Goal: Transaction & Acquisition: Purchase product/service

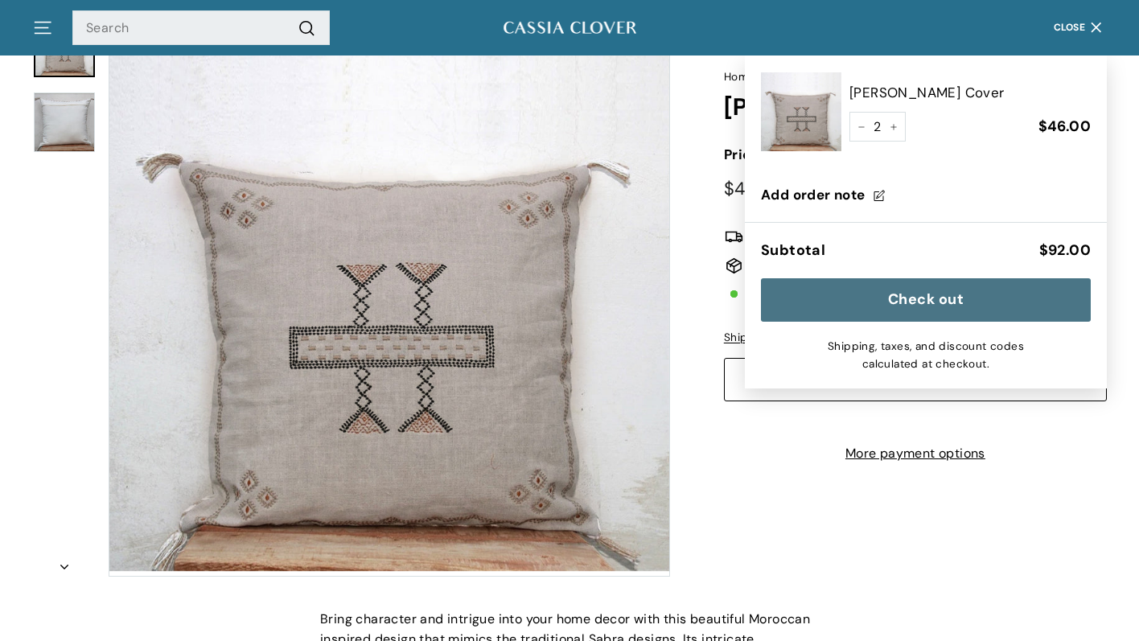
click at [995, 511] on div "icon-chevron Home / Pillow Covers / Chaima Pillow Cover Price Regular price $46…" at bounding box center [560, 291] width 1092 height 569
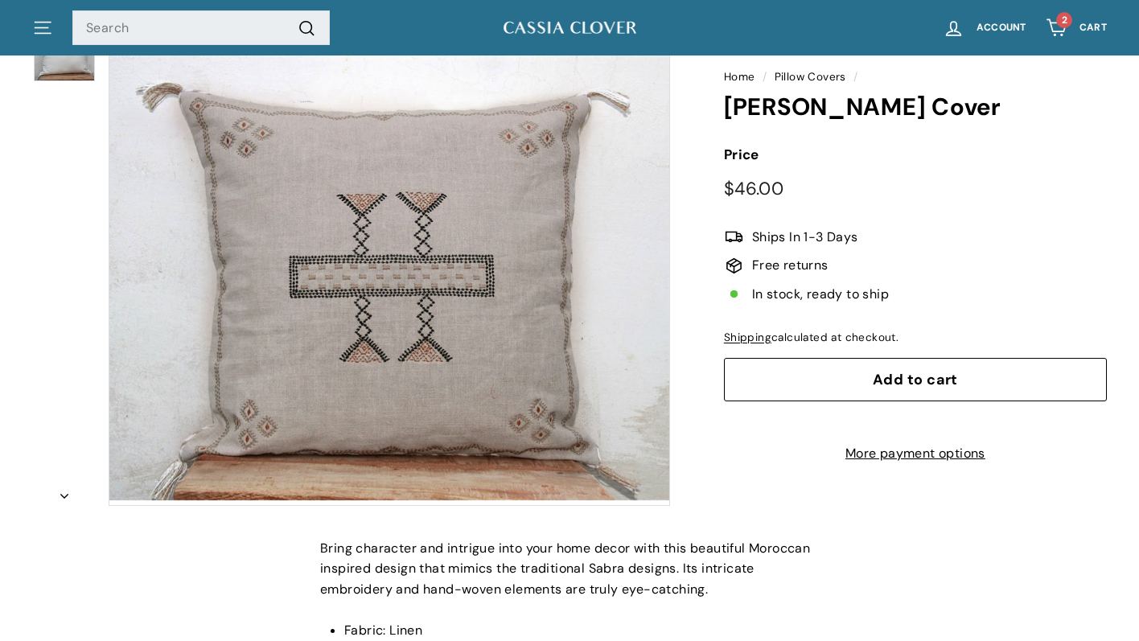
scroll to position [162, 0]
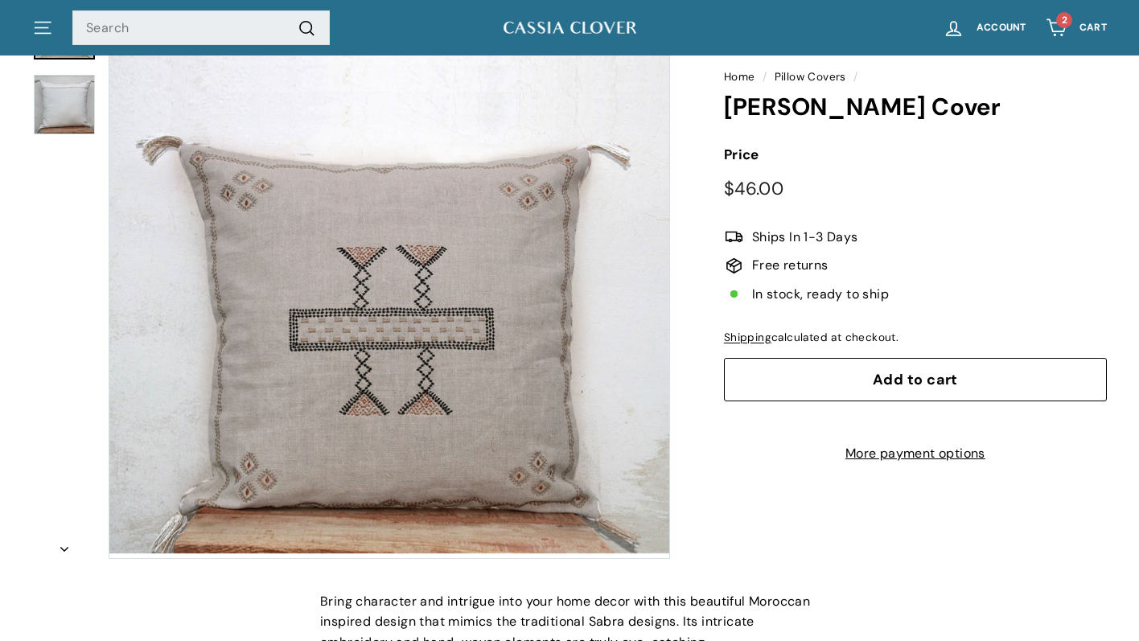
click at [470, 420] on button "Zoom" at bounding box center [389, 278] width 560 height 560
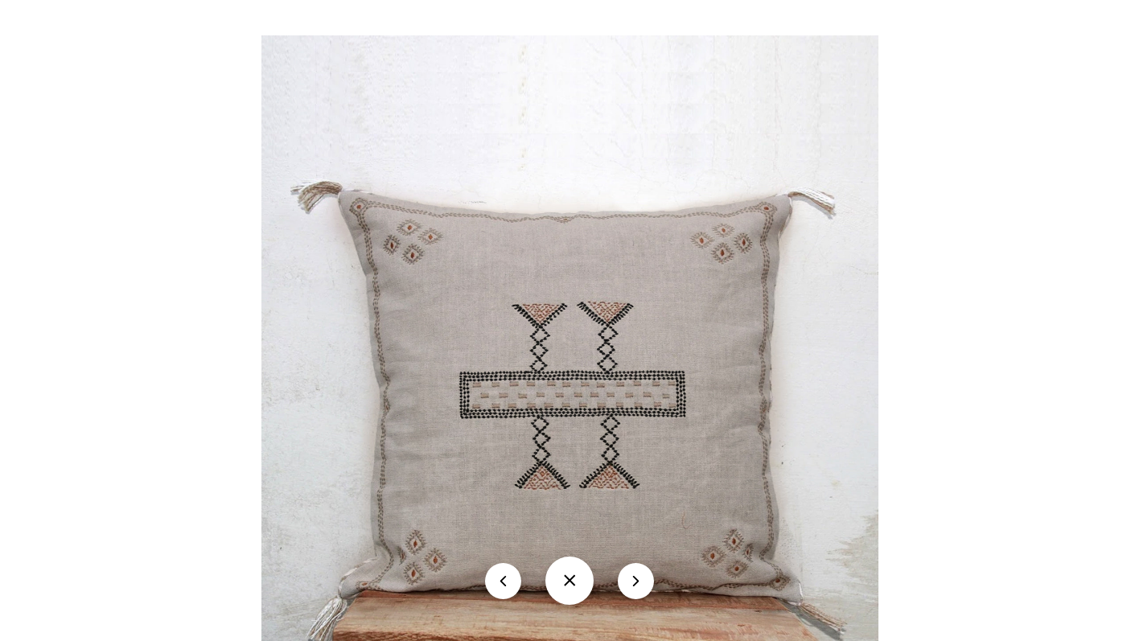
click at [534, 454] on img at bounding box center [569, 337] width 617 height 605
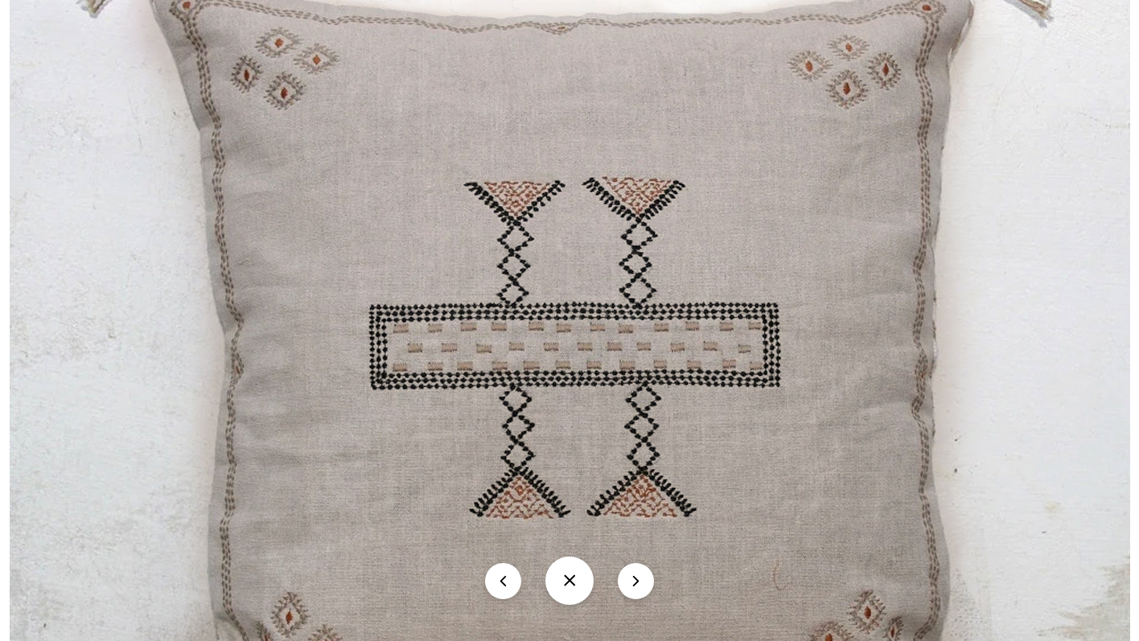
click at [638, 584] on button "icon-chevron" at bounding box center [636, 581] width 36 height 36
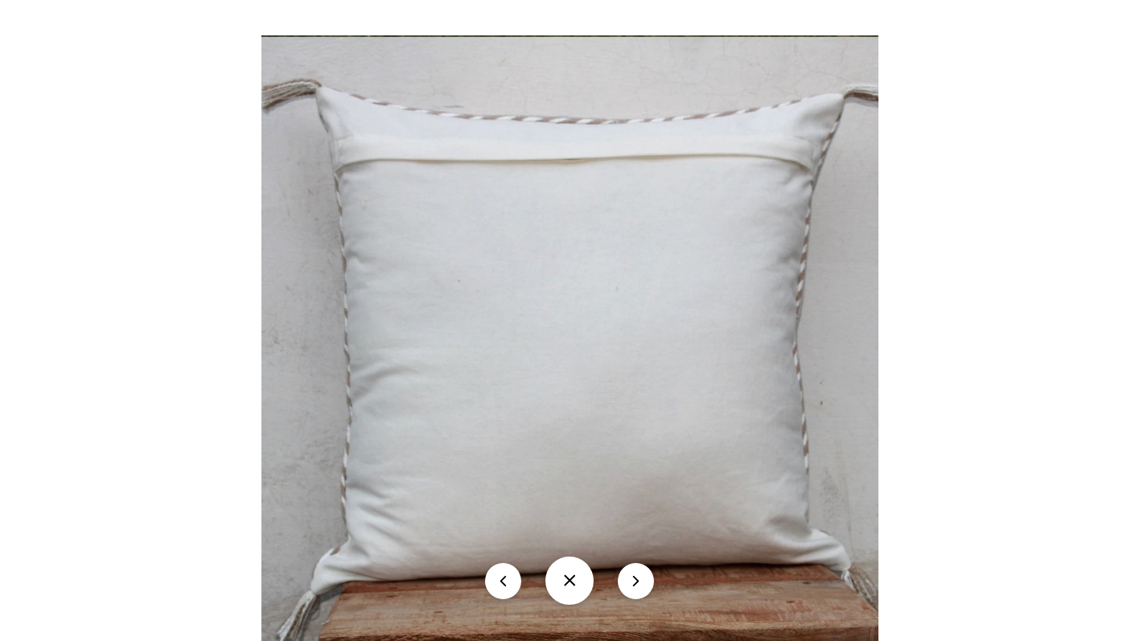
click at [638, 584] on button "icon-chevron" at bounding box center [636, 581] width 36 height 36
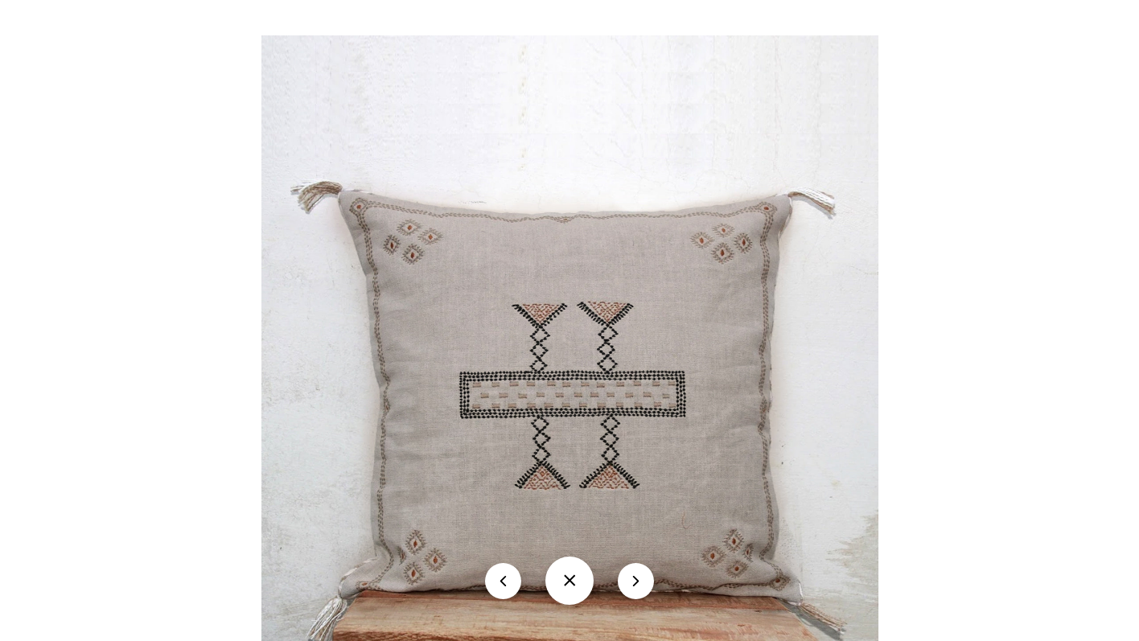
click at [577, 582] on button at bounding box center [569, 580] width 48 height 48
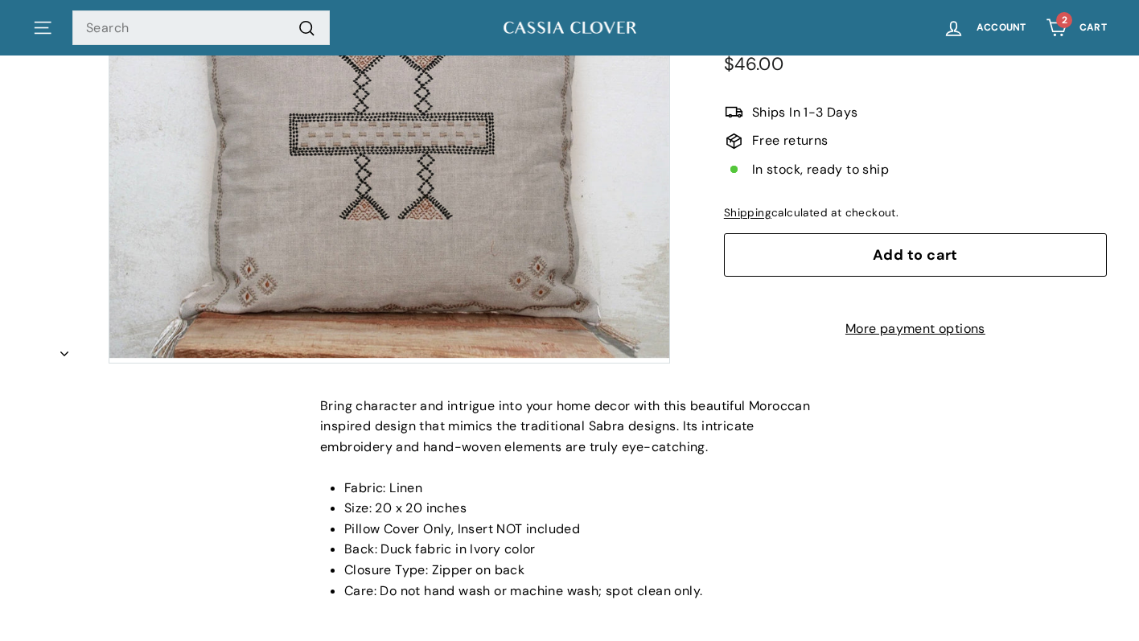
scroll to position [0, 0]
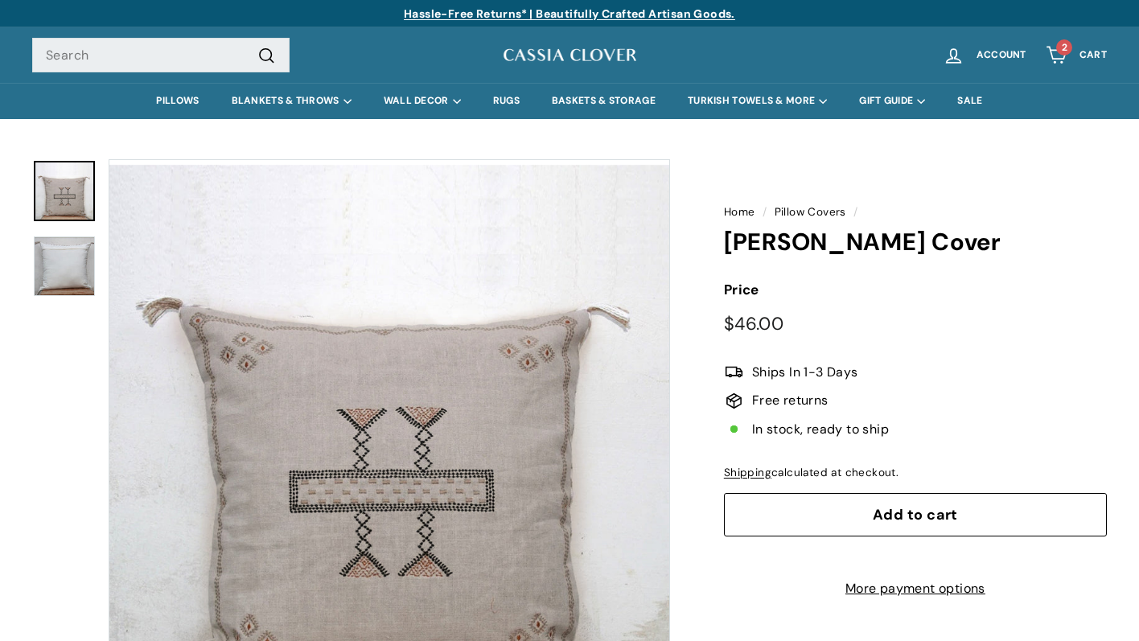
click at [1056, 53] on icon "Cart" at bounding box center [1056, 55] width 22 height 22
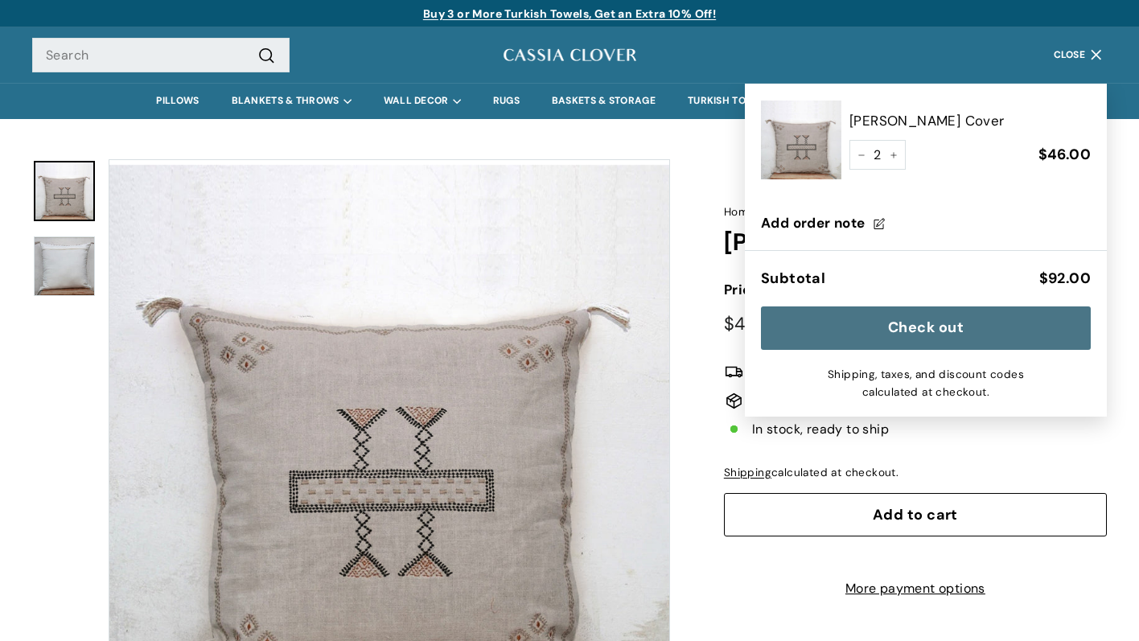
click at [987, 327] on button "Check out" at bounding box center [926, 327] width 330 height 43
